Goal: Communication & Community: Participate in discussion

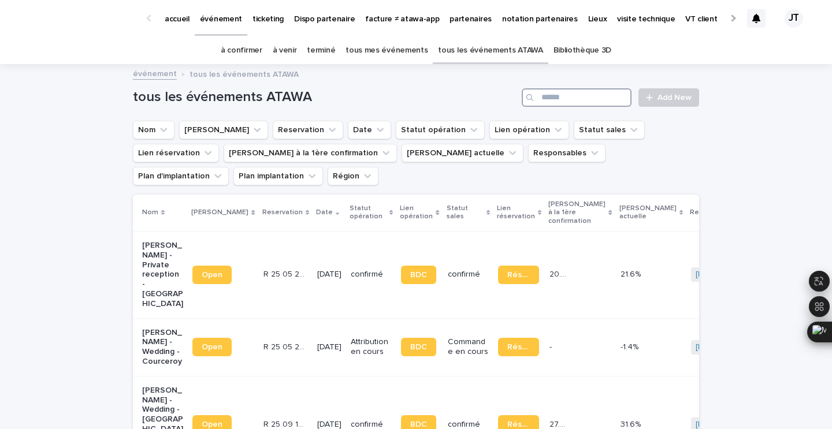
click at [602, 102] on input "Search" at bounding box center [577, 97] width 110 height 18
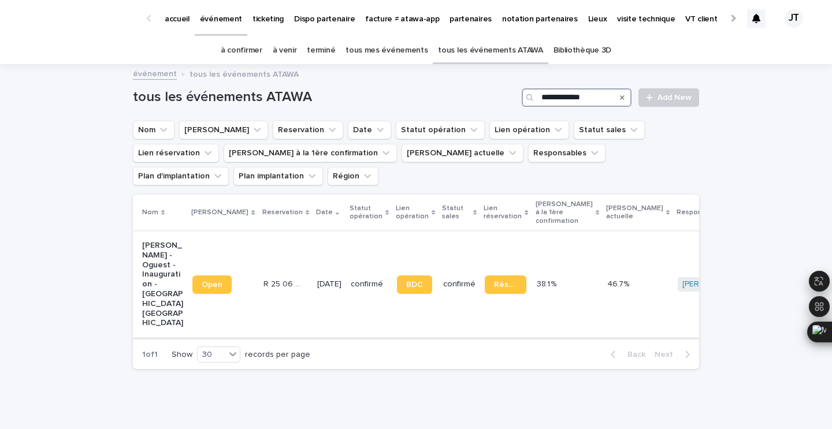
type input "**********"
click at [312, 282] on td "[DATE]" at bounding box center [328, 284] width 33 height 106
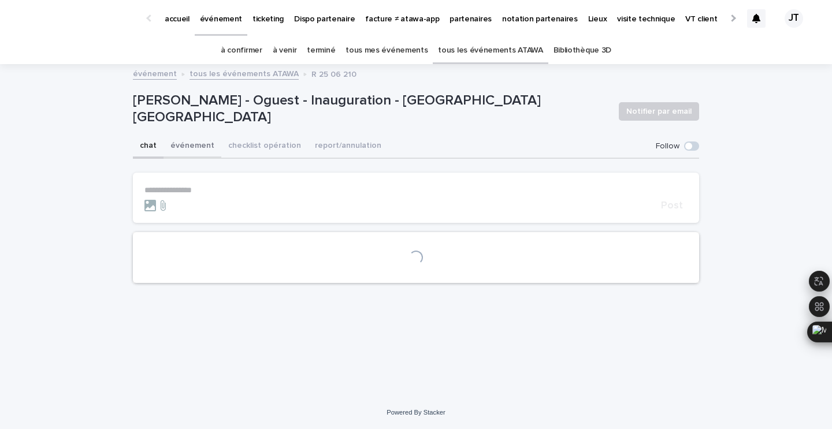
click at [184, 143] on button "événement" at bounding box center [192, 147] width 58 height 24
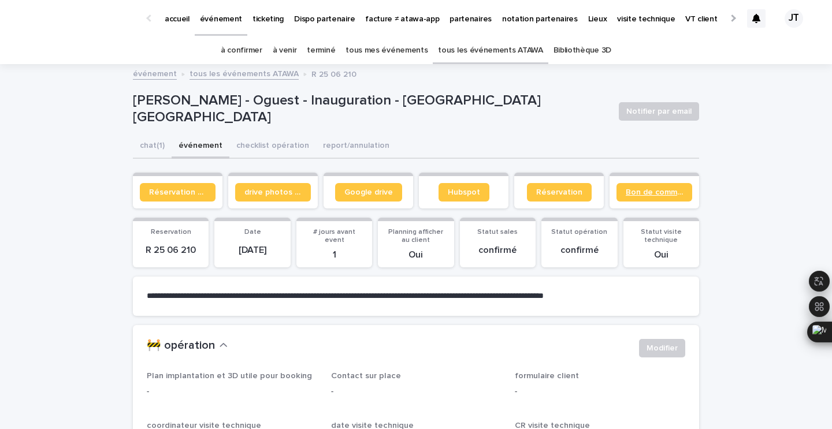
click at [645, 197] on link "Bon de commande" at bounding box center [654, 192] width 76 height 18
click at [289, 47] on link "à venir" at bounding box center [285, 50] width 24 height 27
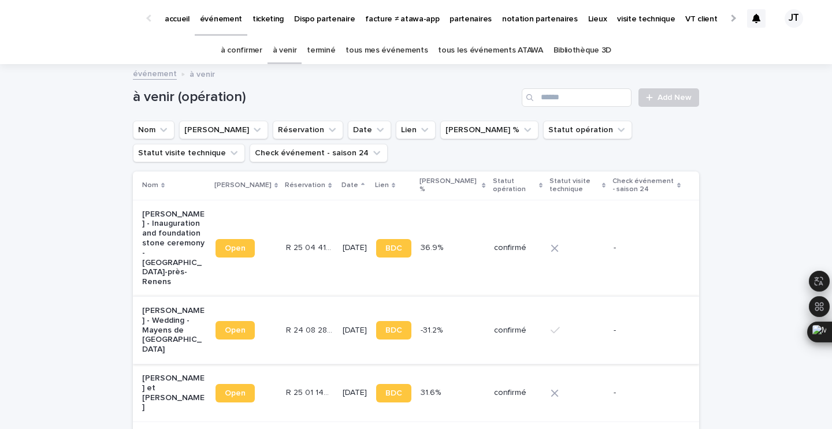
scroll to position [356, 0]
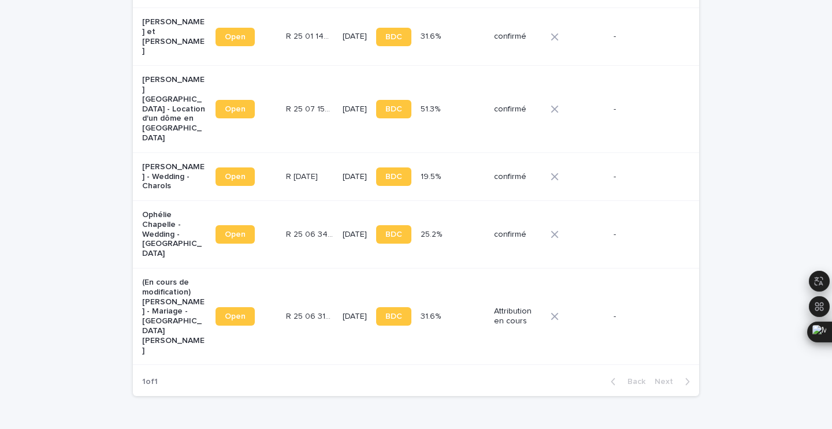
click at [300, 167] on div "R [DATE] R [DATE]" at bounding box center [309, 176] width 47 height 19
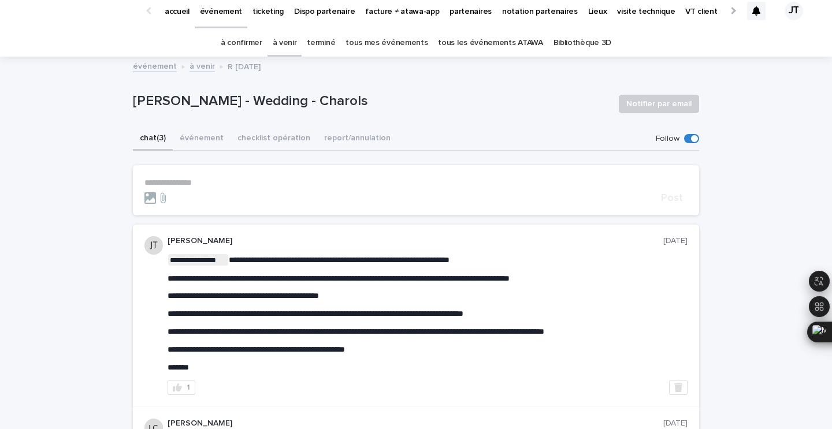
scroll to position [6, 0]
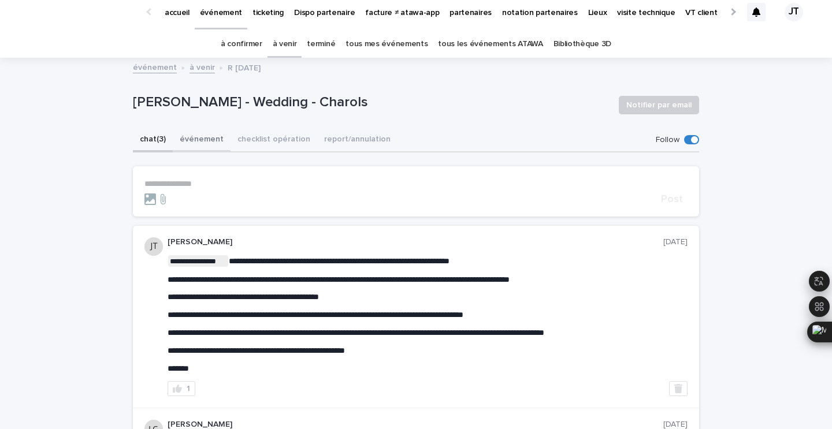
click at [210, 137] on button "événement" at bounding box center [202, 140] width 58 height 24
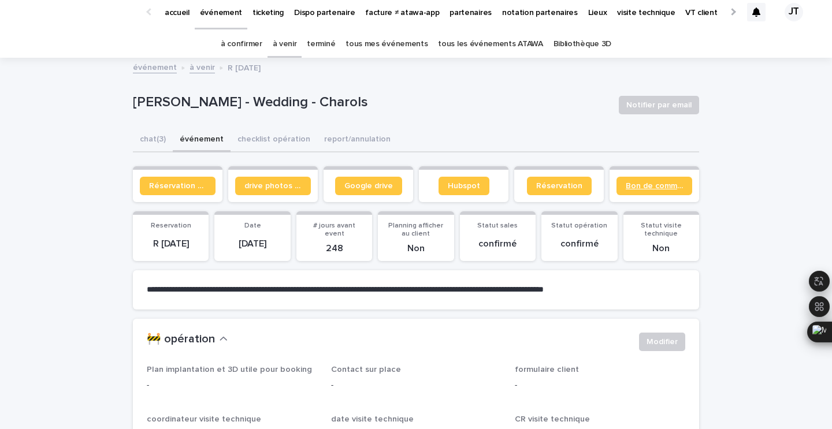
click at [650, 189] on span "Bon de commande" at bounding box center [654, 186] width 57 height 8
click at [151, 133] on button "chat (3)" at bounding box center [153, 140] width 40 height 24
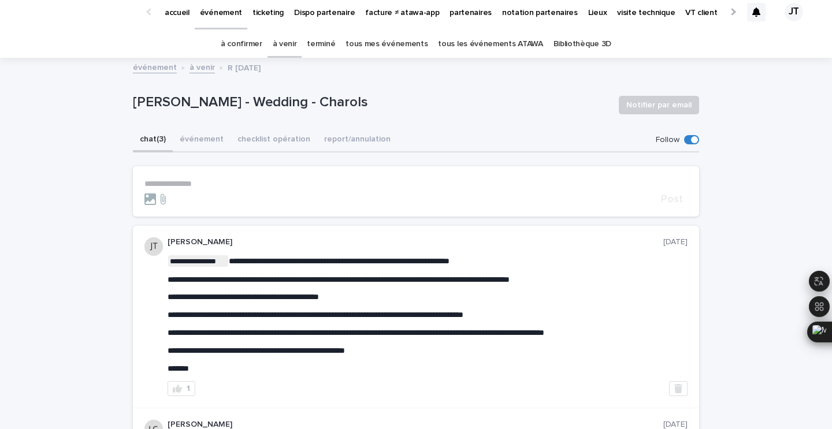
click at [200, 188] on p "**********" at bounding box center [415, 184] width 543 height 10
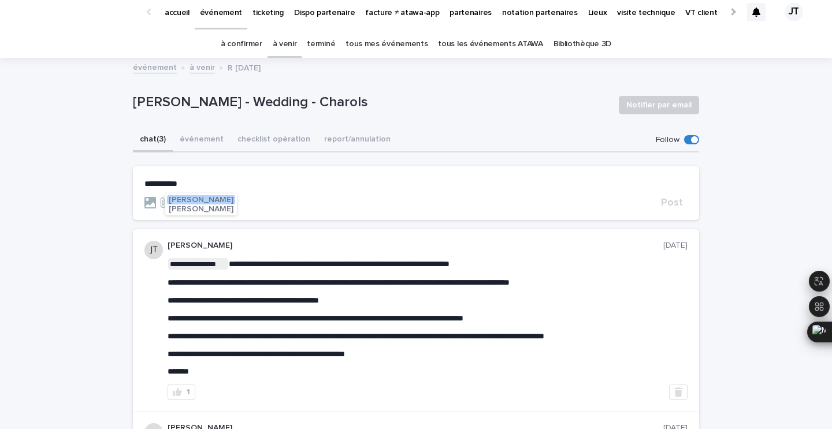
click at [184, 200] on span "[PERSON_NAME]" at bounding box center [201, 200] width 65 height 8
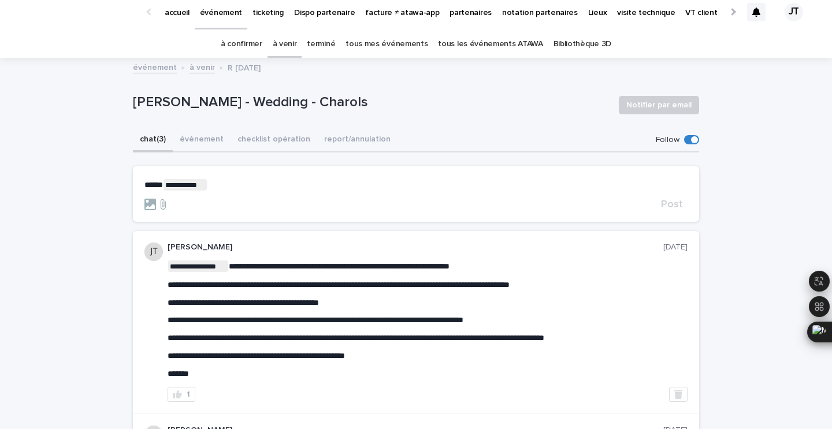
click at [236, 183] on p "**********" at bounding box center [415, 185] width 543 height 12
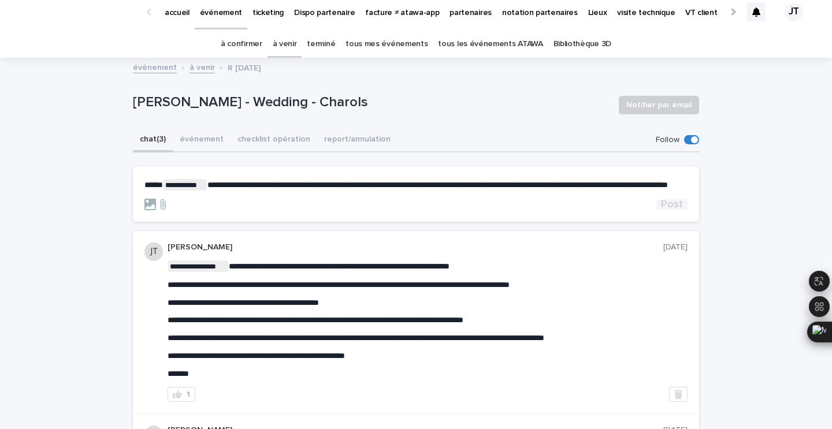
click at [666, 210] on span "Post" at bounding box center [672, 204] width 22 height 10
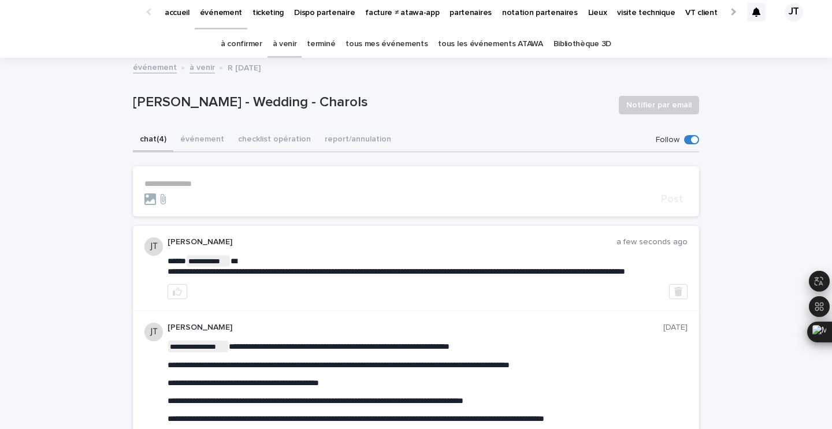
click at [320, 100] on p "[PERSON_NAME] - Wedding - Charols" at bounding box center [371, 102] width 476 height 17
copy p "Charols"
